Goal: Find specific page/section: Find specific page/section

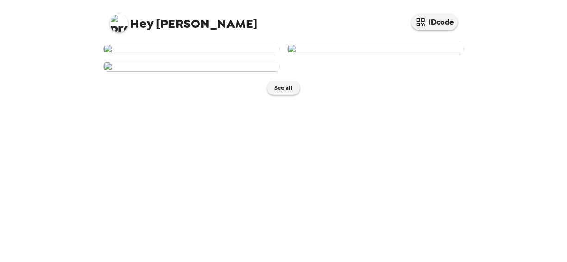
scroll to position [123, 0]
click at [176, 54] on img at bounding box center [191, 49] width 177 height 10
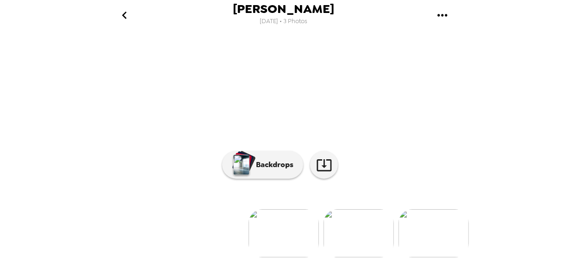
scroll to position [138, 0]
click at [323, 160] on icon at bounding box center [324, 165] width 16 height 16
click at [139, 211] on li at bounding box center [134, 233] width 70 height 48
click at [360, 224] on img at bounding box center [358, 233] width 70 height 48
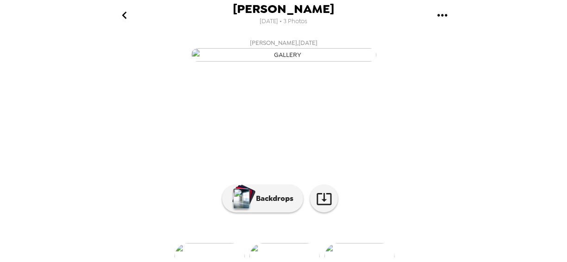
scroll to position [123, 0]
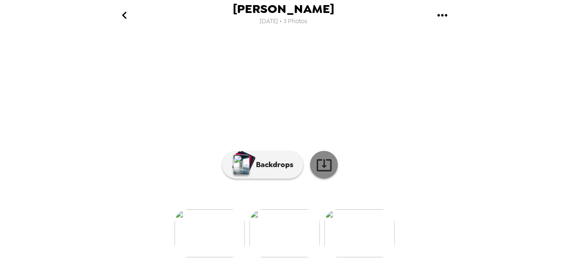
click at [324, 179] on link at bounding box center [324, 165] width 28 height 28
click at [292, 185] on div at bounding box center [284, 218] width 370 height 79
click at [346, 209] on img at bounding box center [359, 233] width 70 height 48
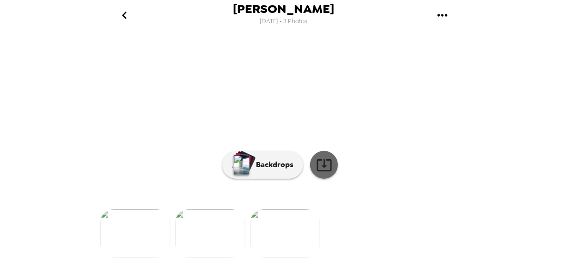
click at [326, 173] on icon at bounding box center [324, 165] width 16 height 16
click at [209, 212] on img at bounding box center [210, 233] width 70 height 48
click at [231, 233] on img at bounding box center [209, 233] width 70 height 48
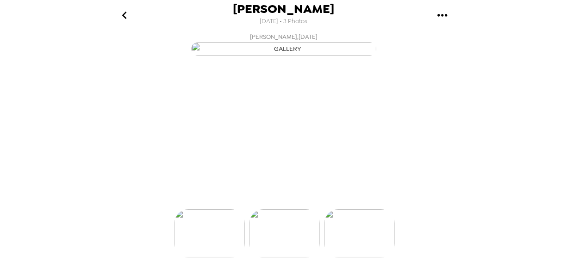
click at [231, 233] on img at bounding box center [209, 233] width 70 height 48
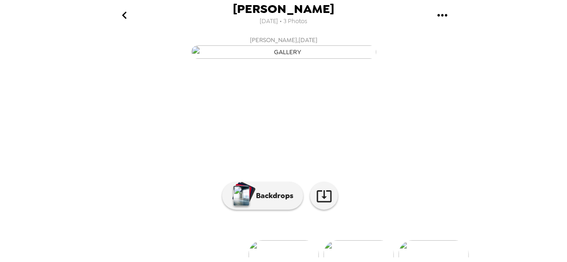
scroll to position [0, 0]
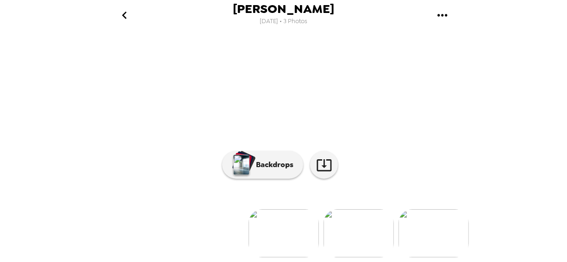
click at [449, 232] on img at bounding box center [433, 233] width 70 height 48
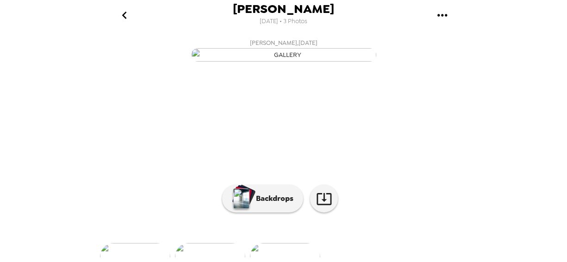
scroll to position [138, 0]
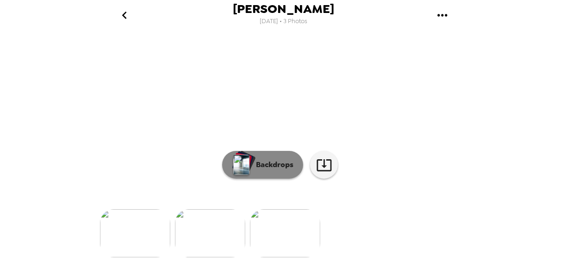
click at [285, 159] on p "Backdrops" at bounding box center [272, 164] width 42 height 11
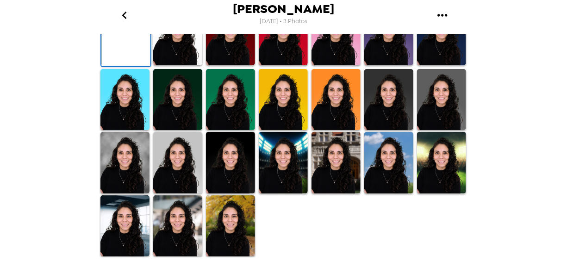
click at [161, 65] on img at bounding box center [177, 35] width 49 height 62
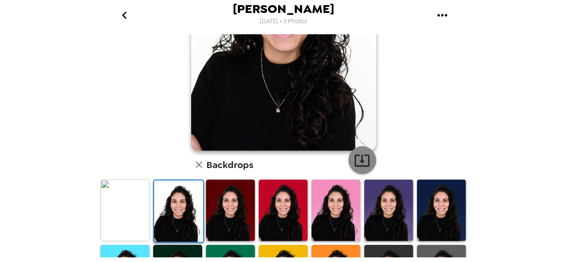
click at [358, 161] on icon "button" at bounding box center [361, 161] width 15 height 12
click at [62, 129] on div "Cindy L. Toledo 10/7/2025 • 3 Photos Cindy L. Toledo , 01-22-2025 Backdrops" at bounding box center [283, 131] width 567 height 262
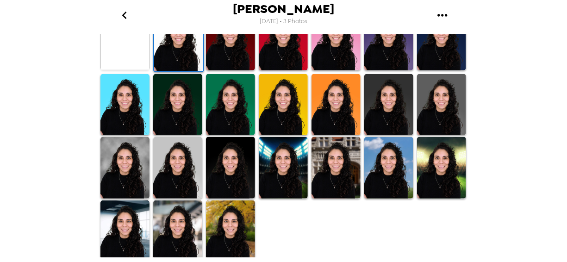
click at [169, 221] on img at bounding box center [177, 231] width 49 height 62
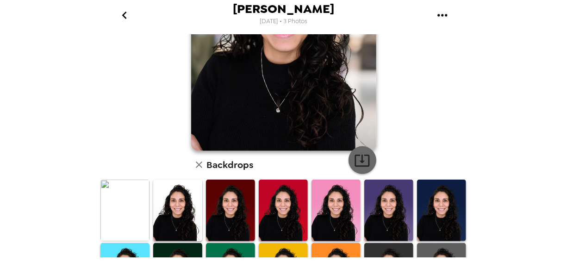
click at [354, 153] on icon "button" at bounding box center [362, 160] width 16 height 16
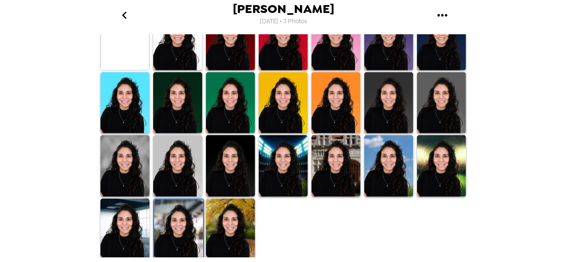
drag, startPoint x: 126, startPoint y: 228, endPoint x: 270, endPoint y: 195, distance: 147.6
click at [126, 228] on img at bounding box center [124, 229] width 49 height 62
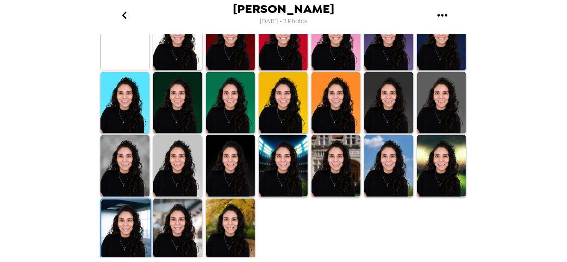
click at [130, 224] on img at bounding box center [125, 230] width 49 height 62
click at [215, 232] on img at bounding box center [230, 229] width 49 height 62
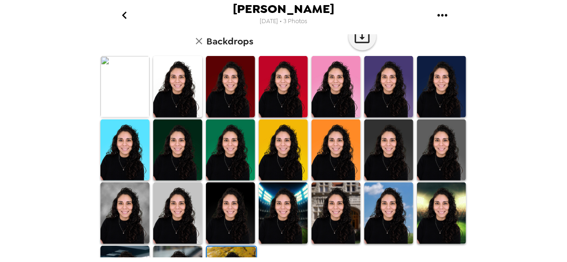
click at [193, 38] on icon "button" at bounding box center [198, 41] width 11 height 11
click at [123, 15] on icon "go back" at bounding box center [124, 15] width 5 height 7
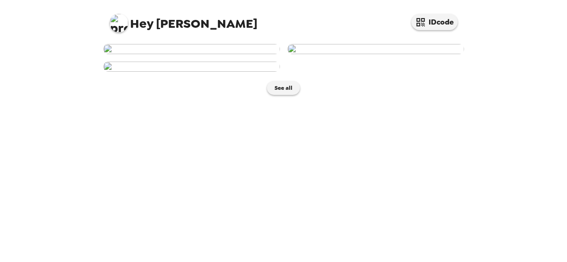
scroll to position [260, 0]
click at [331, 72] on div at bounding box center [280, 54] width 368 height 35
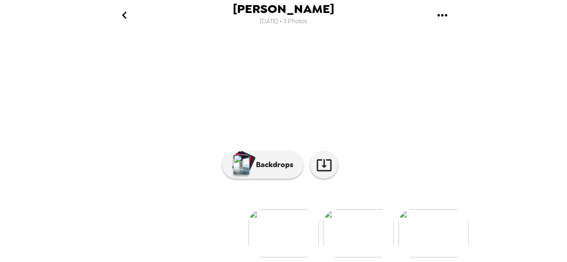
scroll to position [0, 149]
click at [145, 233] on img at bounding box center [135, 233] width 70 height 48
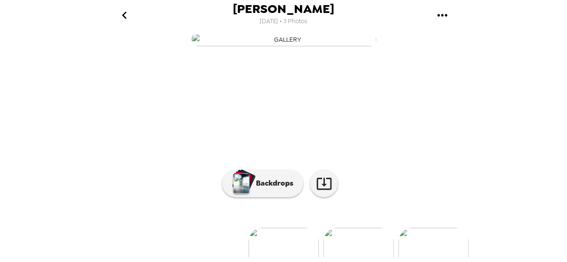
scroll to position [138, 0]
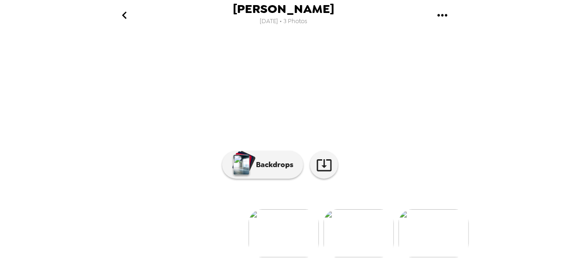
click at [364, 209] on img at bounding box center [358, 233] width 70 height 48
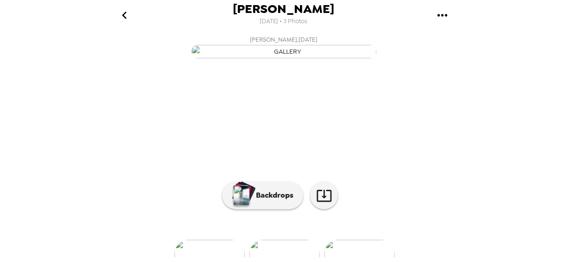
scroll to position [0, 0]
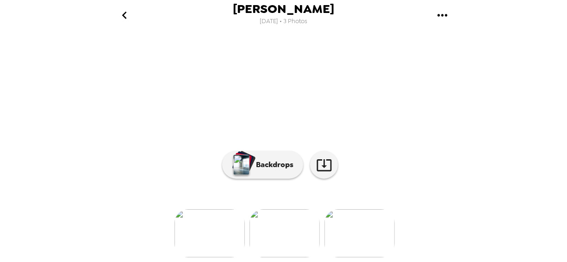
click at [381, 243] on img at bounding box center [359, 233] width 70 height 48
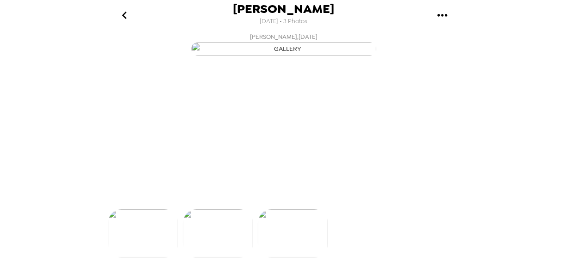
scroll to position [0, 149]
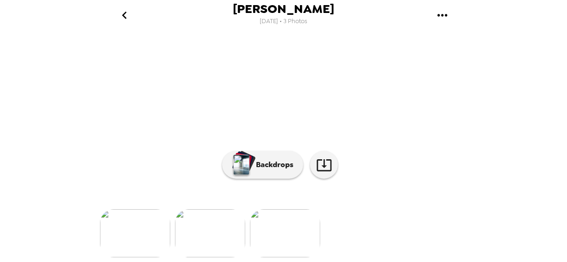
click at [226, 222] on img at bounding box center [210, 233] width 70 height 48
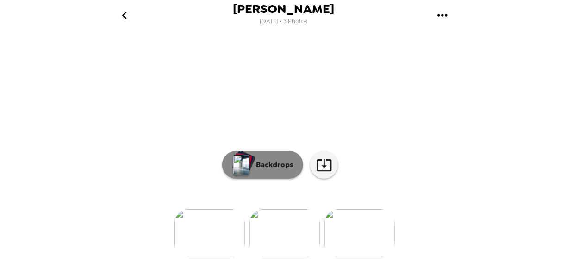
click at [260, 170] on p "Backdrops" at bounding box center [272, 164] width 42 height 11
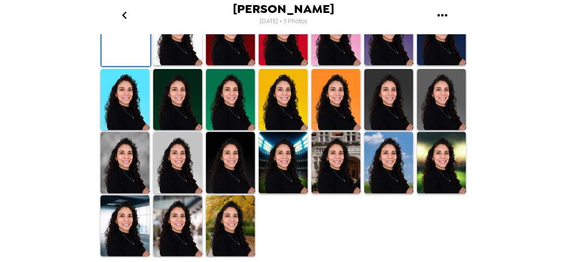
scroll to position [247, 0]
click at [165, 65] on img at bounding box center [177, 35] width 49 height 62
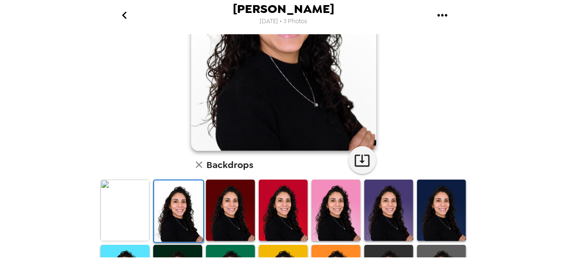
scroll to position [123, 0]
click at [354, 155] on icon "button" at bounding box center [361, 161] width 15 height 12
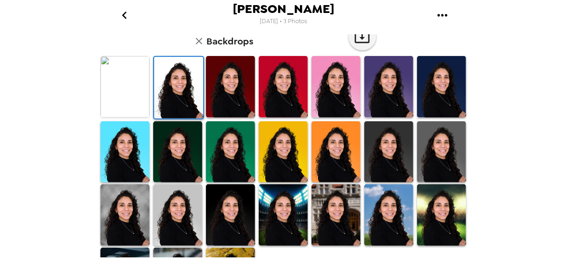
click at [508, 77] on div "Cindy L. Toledo 10/7/2025 • 3 Photos Cindy L. Toledo , 01-22-2025 Backdrops" at bounding box center [283, 131] width 567 height 262
click at [437, 149] on img at bounding box center [441, 152] width 49 height 62
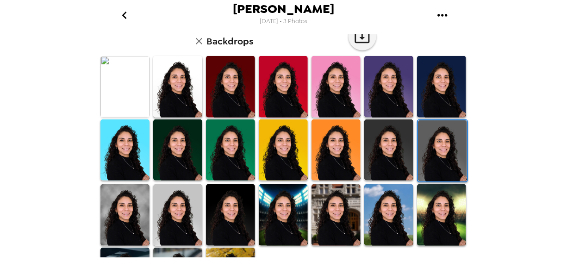
click at [391, 148] on img at bounding box center [388, 150] width 49 height 62
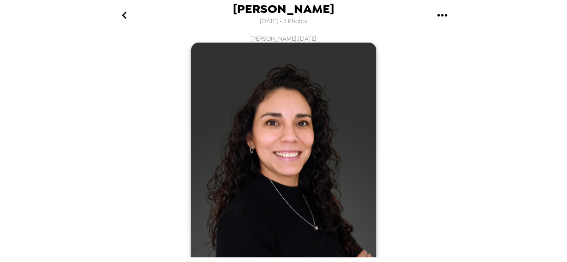
scroll to position [0, 0]
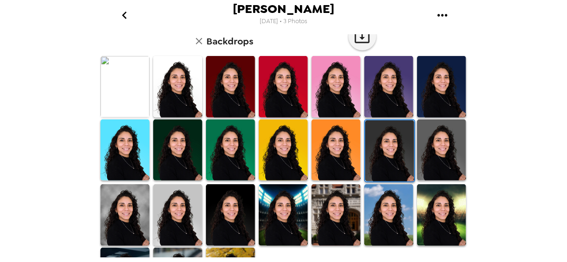
click at [419, 157] on img at bounding box center [441, 150] width 49 height 62
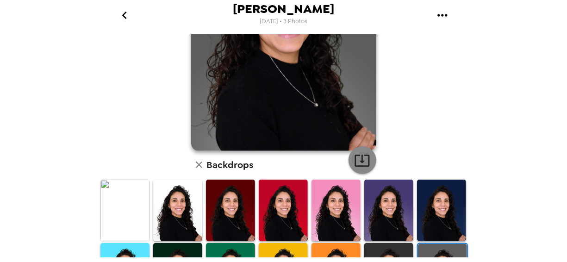
click at [354, 161] on icon "button" at bounding box center [362, 160] width 16 height 16
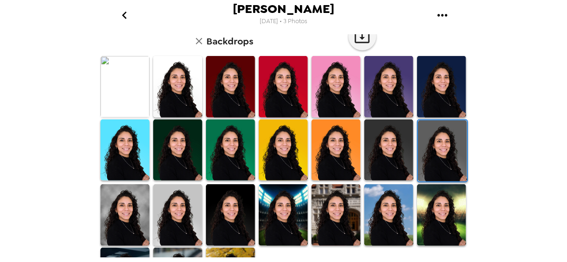
click at [79, 168] on div "Cindy L. Toledo 10/7/2025 • 3 Photos Cindy L. Toledo , 01-22-2025 Backdrops" at bounding box center [283, 131] width 567 height 262
click at [122, 197] on img at bounding box center [124, 215] width 49 height 62
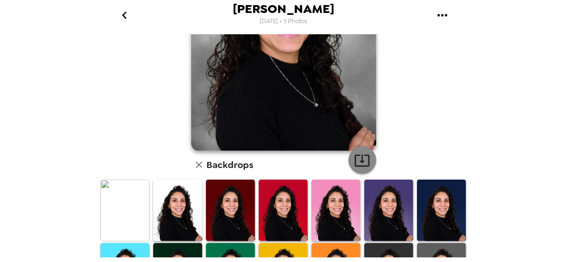
click at [354, 159] on icon "button" at bounding box center [362, 160] width 16 height 16
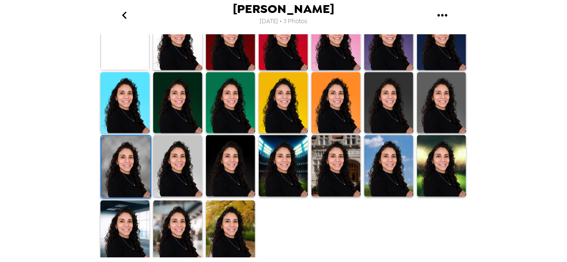
drag, startPoint x: 188, startPoint y: 221, endPoint x: 195, endPoint y: 209, distance: 13.9
click at [188, 222] on img at bounding box center [177, 231] width 49 height 62
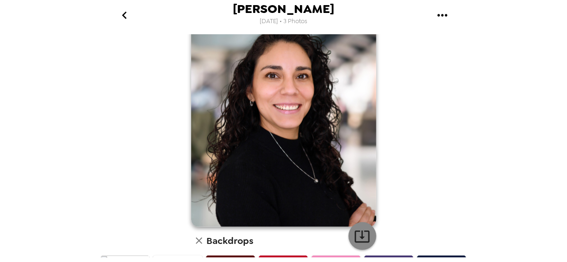
click at [361, 237] on icon "button" at bounding box center [362, 236] width 16 height 16
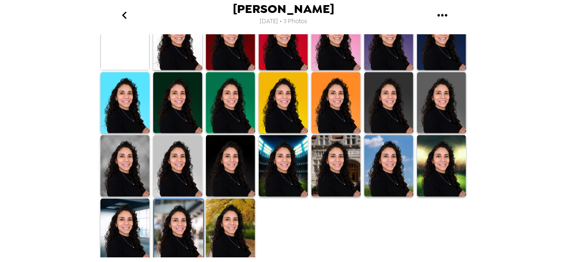
drag, startPoint x: 129, startPoint y: 147, endPoint x: 150, endPoint y: 145, distance: 21.4
click at [129, 147] on img at bounding box center [124, 166] width 49 height 62
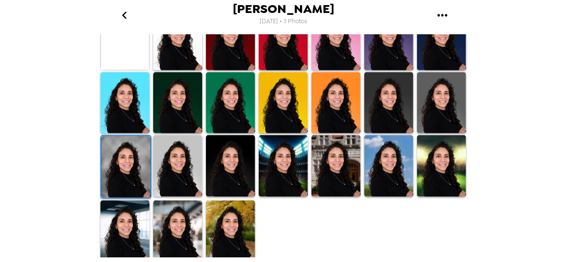
click at [446, 166] on img at bounding box center [441, 166] width 49 height 62
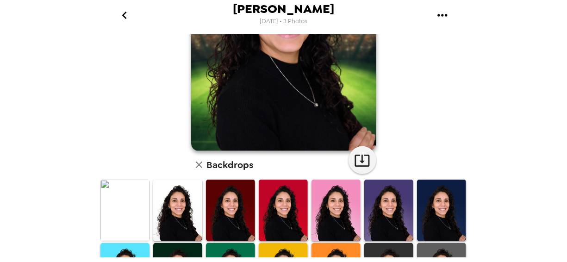
click at [193, 159] on icon "button" at bounding box center [198, 164] width 11 height 11
click at [123, 15] on icon "go back" at bounding box center [124, 15] width 5 height 7
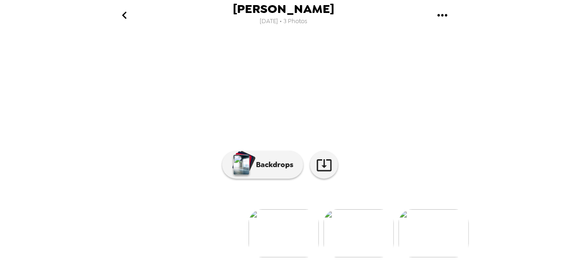
scroll to position [0, 74]
click at [353, 218] on img at bounding box center [359, 233] width 70 height 48
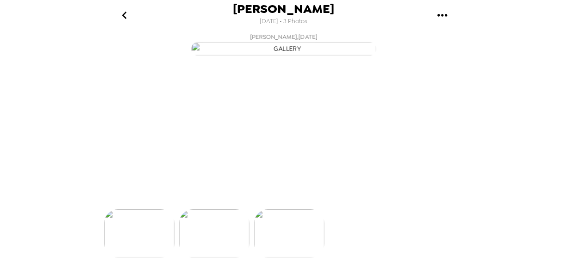
scroll to position [0, 149]
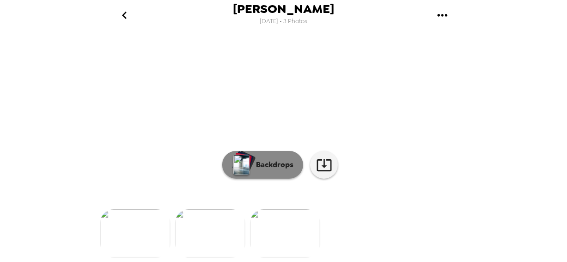
click at [248, 176] on div "button" at bounding box center [241, 164] width 19 height 23
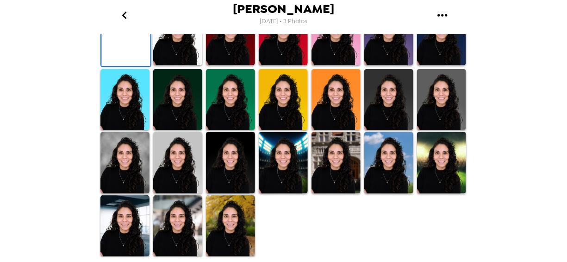
scroll to position [294, 0]
click at [119, 156] on img at bounding box center [124, 163] width 49 height 62
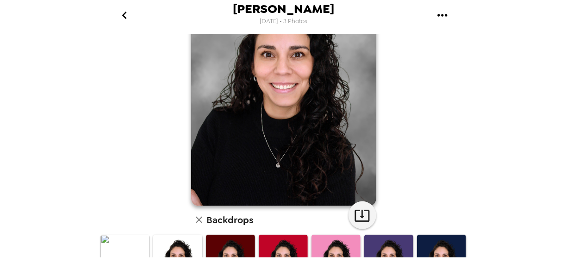
scroll to position [46, 0]
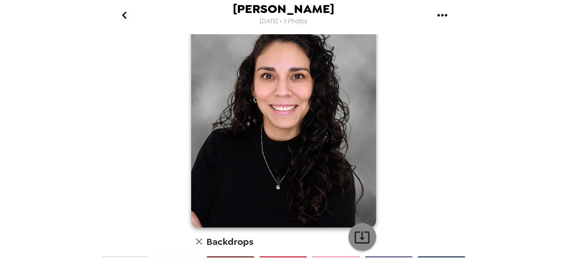
click at [363, 236] on icon "button" at bounding box center [362, 237] width 16 height 16
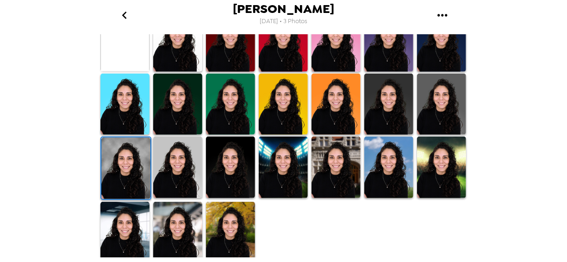
scroll to position [293, 0]
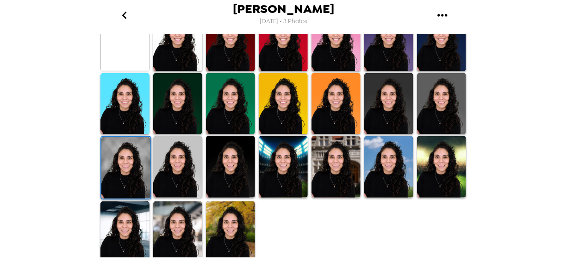
click at [301, 237] on div at bounding box center [286, 136] width 374 height 254
click at [267, 95] on img at bounding box center [283, 104] width 49 height 62
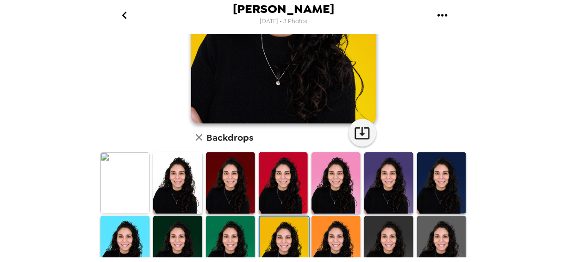
scroll to position [46, 0]
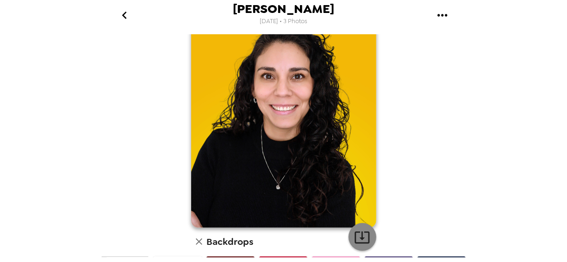
click at [367, 240] on button "button" at bounding box center [362, 237] width 28 height 28
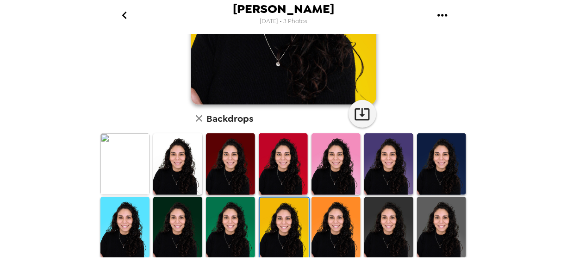
click at [224, 217] on img at bounding box center [230, 228] width 49 height 62
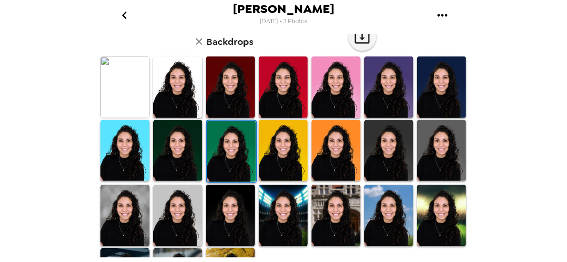
scroll to position [247, 0]
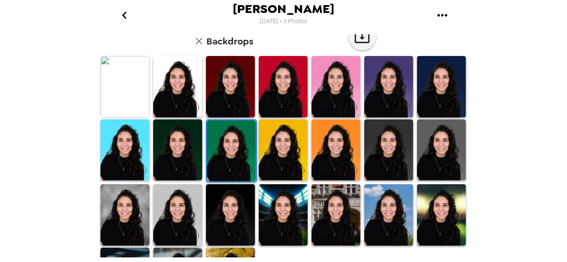
click at [364, 76] on img at bounding box center [388, 87] width 49 height 62
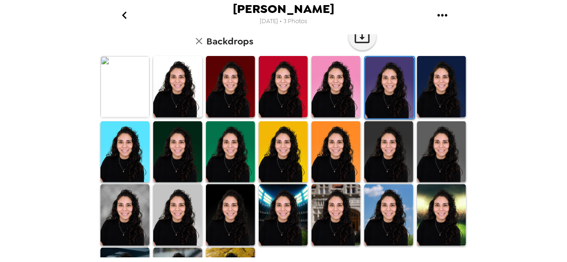
click at [229, 142] on img at bounding box center [230, 152] width 49 height 62
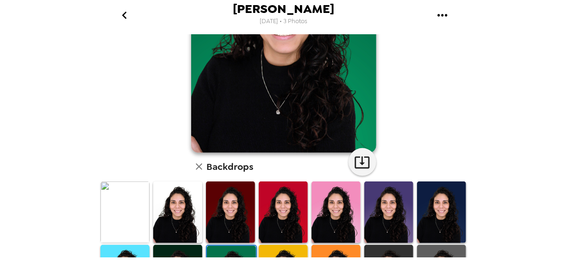
scroll to position [123, 0]
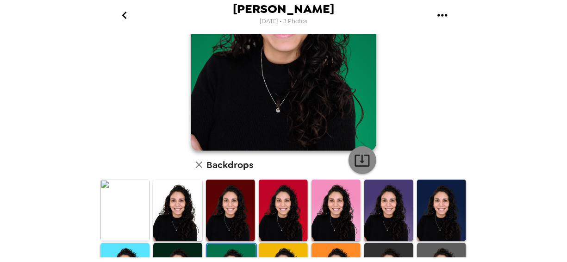
click at [359, 165] on icon "button" at bounding box center [362, 160] width 16 height 16
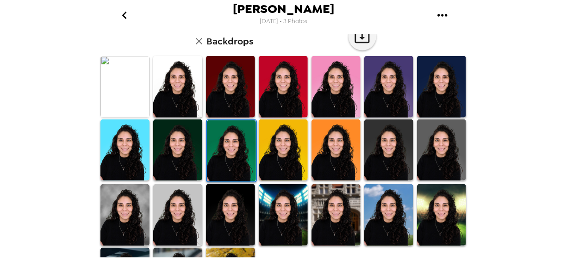
scroll to position [294, 0]
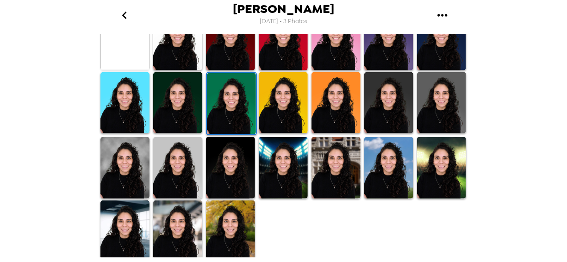
drag, startPoint x: 124, startPoint y: 225, endPoint x: 162, endPoint y: 208, distance: 42.3
click at [124, 225] on img at bounding box center [124, 231] width 49 height 62
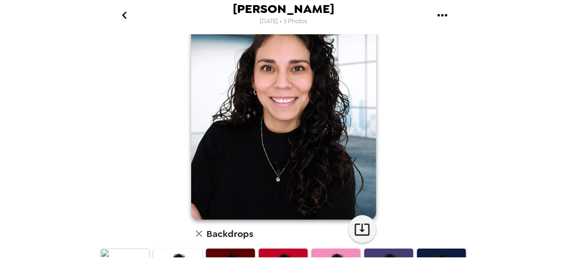
scroll to position [47, 0]
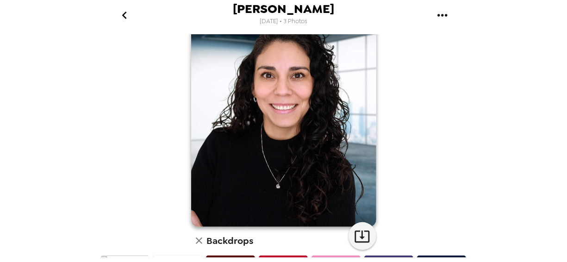
click at [196, 239] on icon "button" at bounding box center [198, 240] width 11 height 11
click at [123, 14] on icon "go back" at bounding box center [124, 15] width 15 height 15
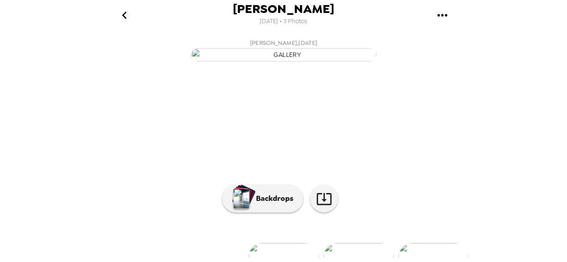
scroll to position [0, 149]
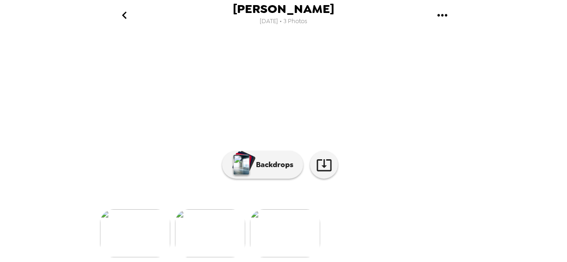
click at [132, 228] on img at bounding box center [135, 233] width 70 height 48
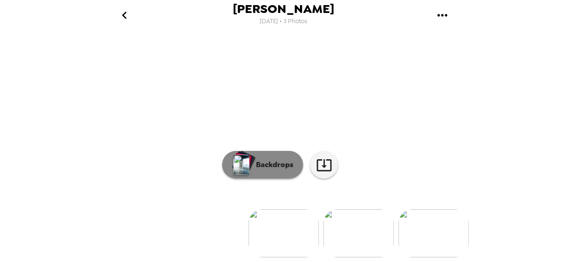
click at [271, 171] on button "Backdrops" at bounding box center [262, 165] width 81 height 28
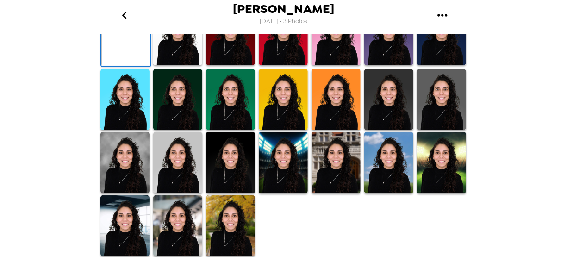
scroll to position [294, 0]
drag, startPoint x: 167, startPoint y: 224, endPoint x: 177, endPoint y: 218, distance: 10.8
click at [168, 225] on img at bounding box center [177, 226] width 49 height 62
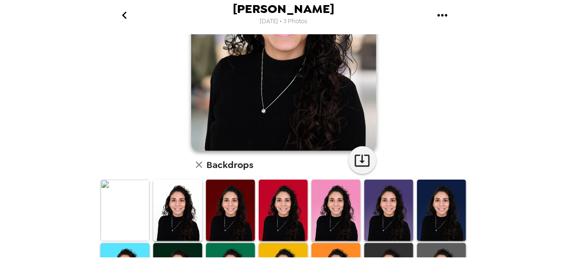
scroll to position [0, 0]
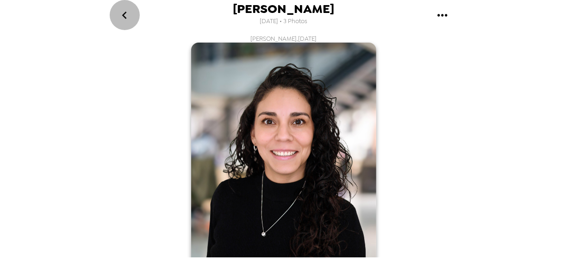
click at [123, 14] on icon "go back" at bounding box center [124, 15] width 15 height 15
